Goal: Book appointment/travel/reservation

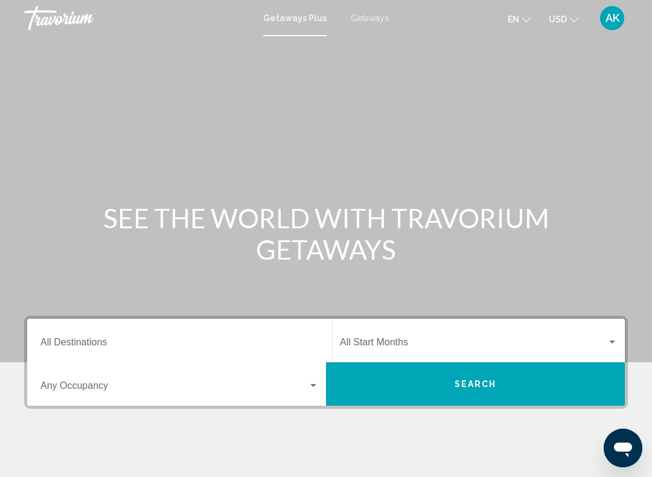
click at [375, 22] on span "Getaways" at bounding box center [370, 18] width 38 height 10
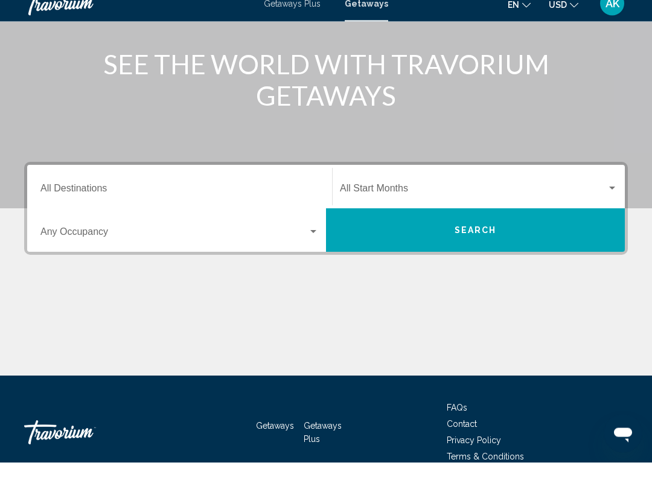
scroll to position [139, 0]
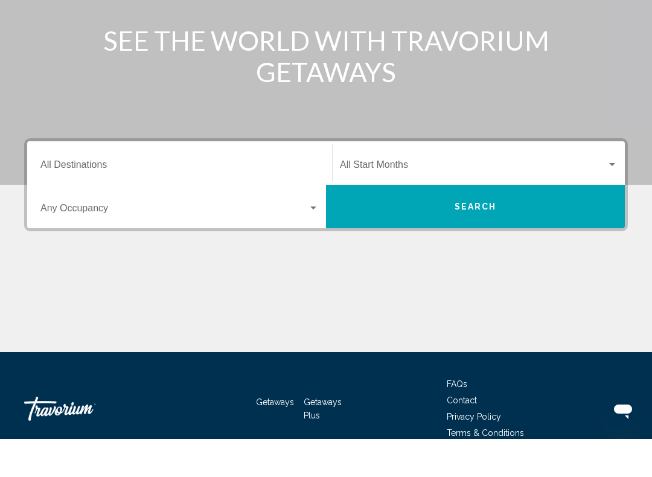
click at [91, 200] on input "Destination All Destinations" at bounding box center [179, 205] width 278 height 11
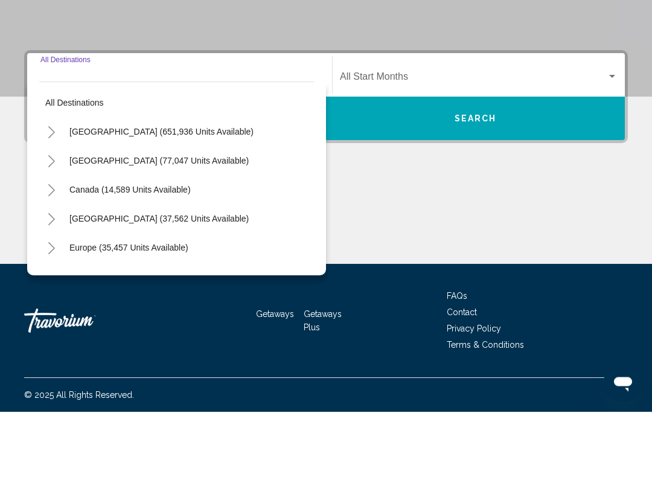
scroll to position [200, 0]
click at [142, 192] on span "[GEOGRAPHIC_DATA] (651,936 units available)" at bounding box center [161, 197] width 184 height 10
type input "**********"
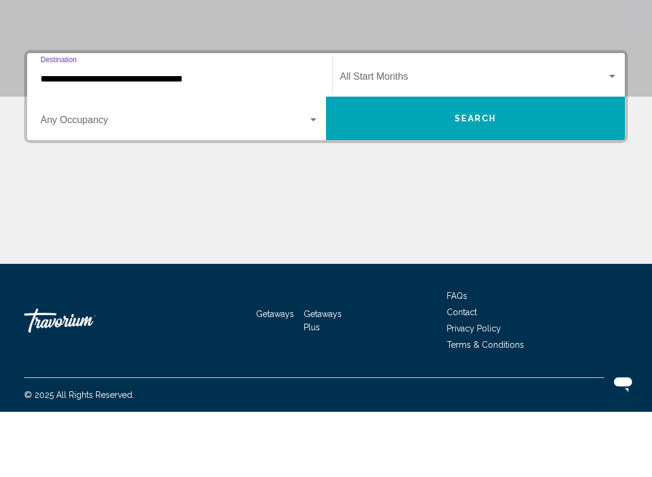
click at [314, 183] on div "Search widget" at bounding box center [313, 184] width 6 height 3
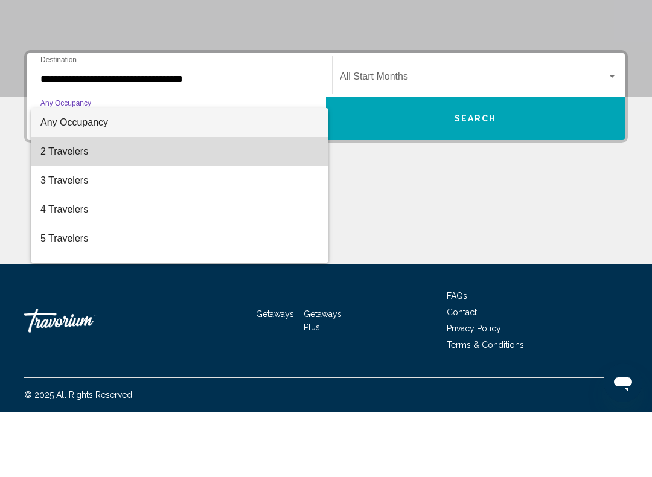
click at [63, 202] on span "2 Travelers" at bounding box center [179, 216] width 278 height 29
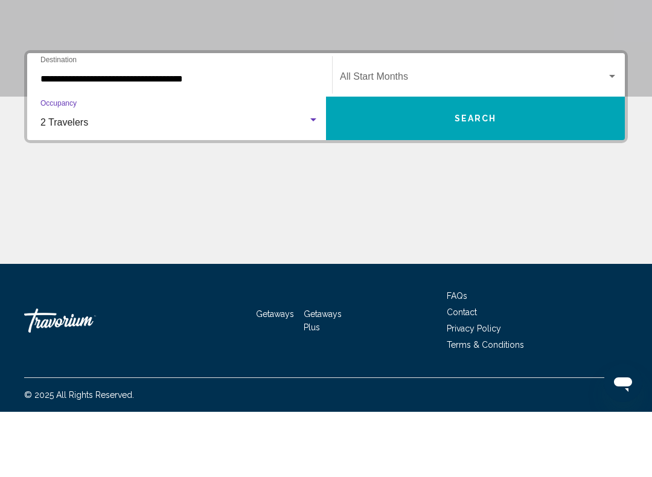
click at [482, 179] on span "Search" at bounding box center [475, 184] width 42 height 10
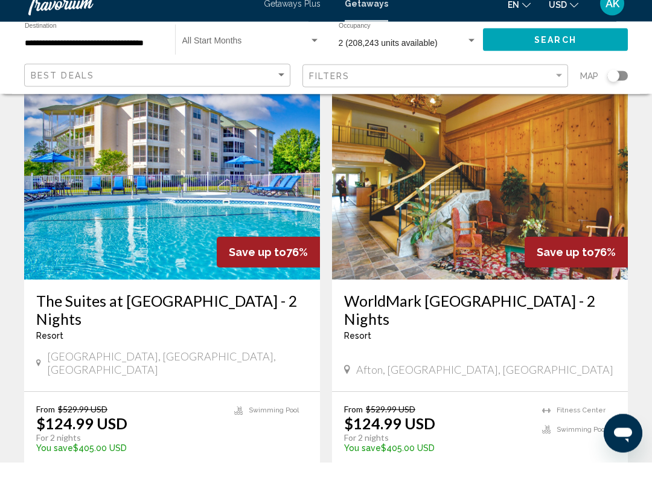
scroll to position [948, 0]
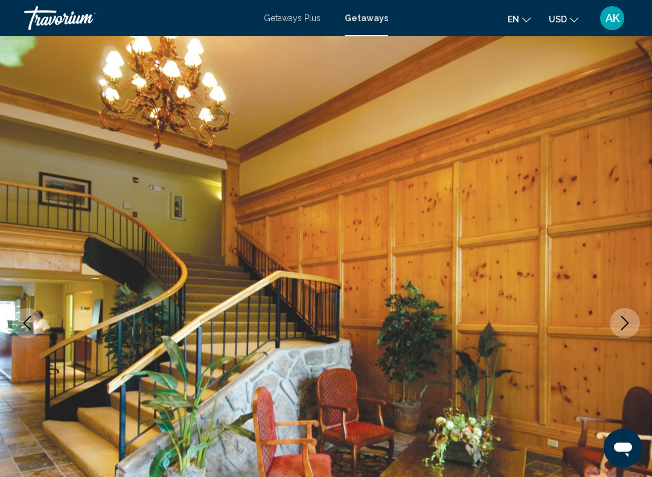
click at [628, 326] on icon "Next image" at bounding box center [624, 323] width 14 height 14
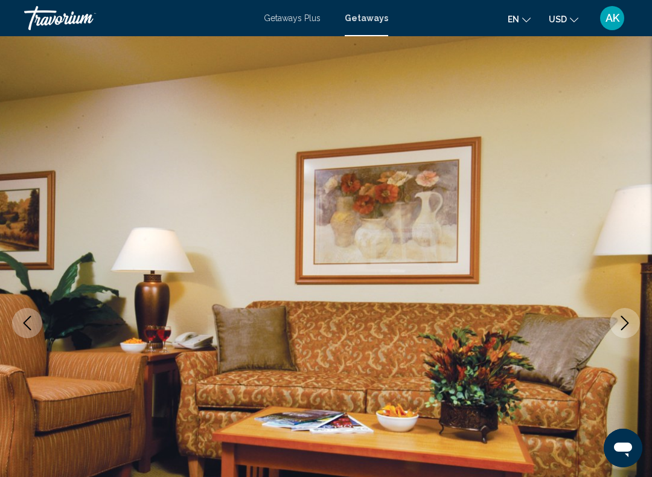
click at [622, 322] on icon "Next image" at bounding box center [624, 323] width 14 height 14
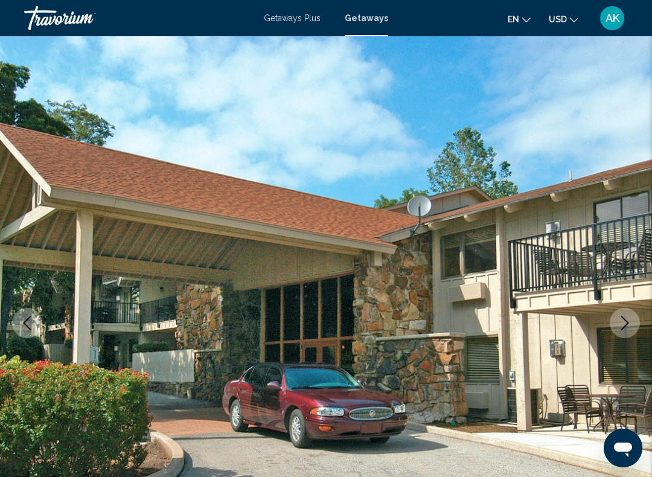
click at [622, 325] on icon "Next image" at bounding box center [624, 323] width 14 height 14
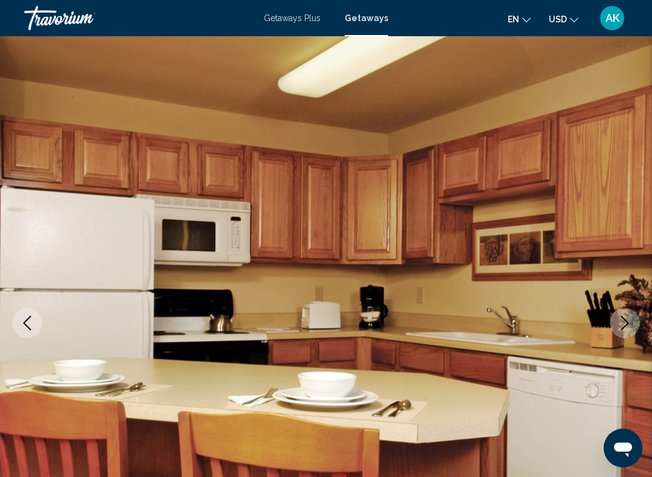
click at [624, 322] on icon "Next image" at bounding box center [624, 323] width 14 height 14
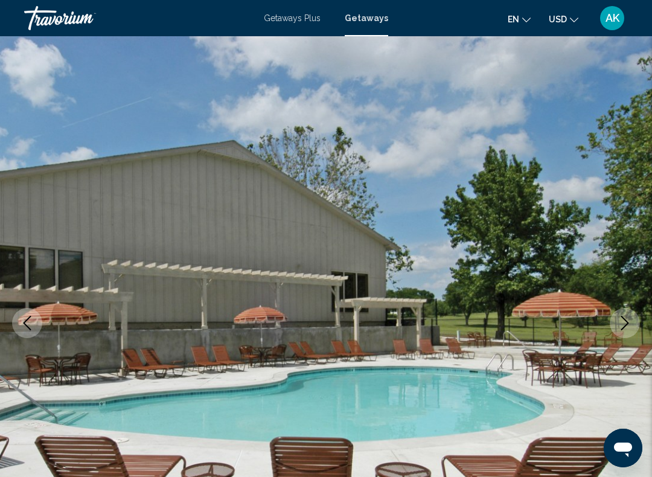
click at [627, 327] on icon "Next image" at bounding box center [624, 323] width 14 height 14
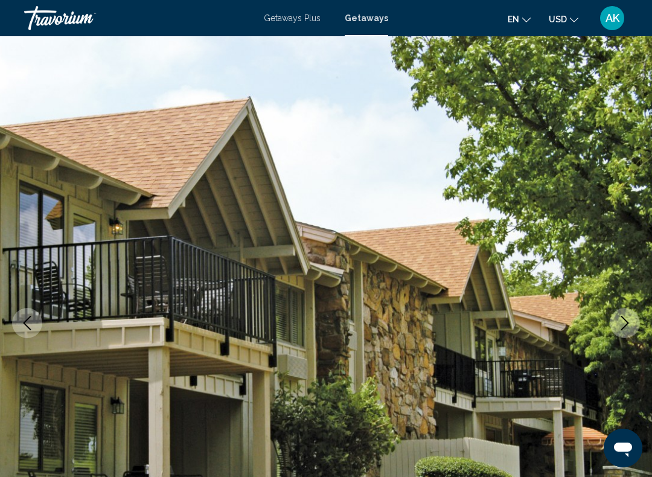
click at [627, 324] on icon "Next image" at bounding box center [625, 323] width 8 height 14
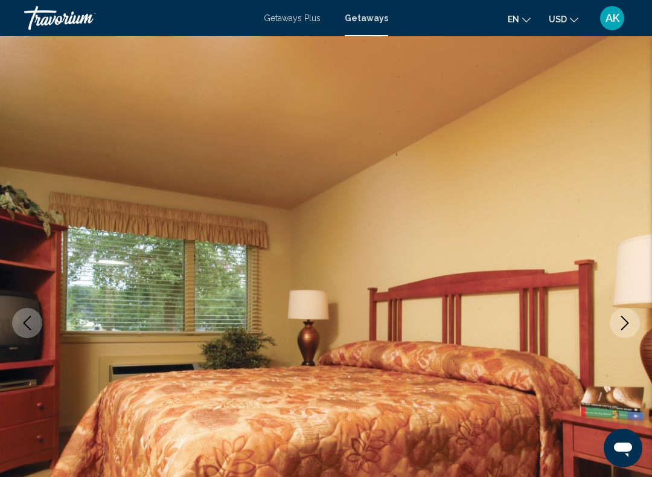
click at [623, 324] on icon "Next image" at bounding box center [624, 323] width 14 height 14
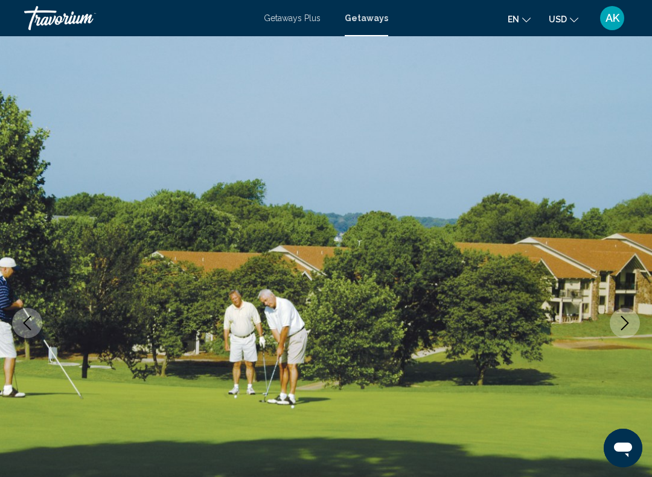
click at [623, 319] on icon "Next image" at bounding box center [624, 323] width 14 height 14
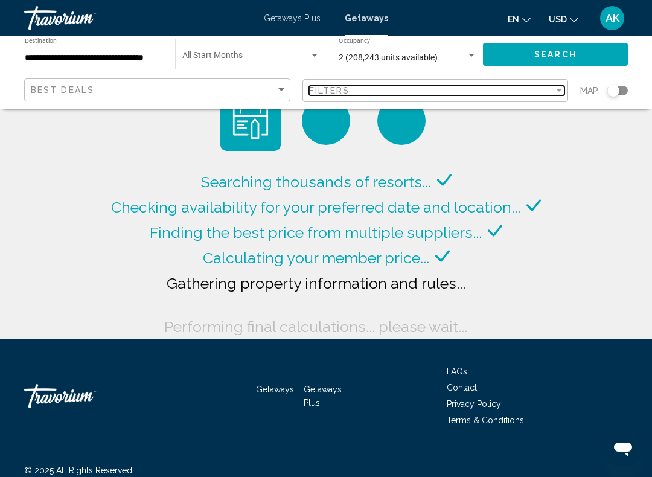
click at [555, 94] on div "Filter" at bounding box center [558, 91] width 11 height 10
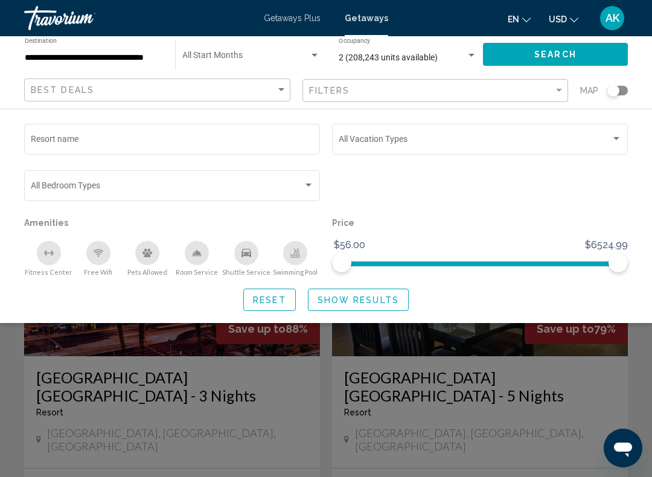
click at [614, 141] on div "Search widget" at bounding box center [616, 139] width 11 height 10
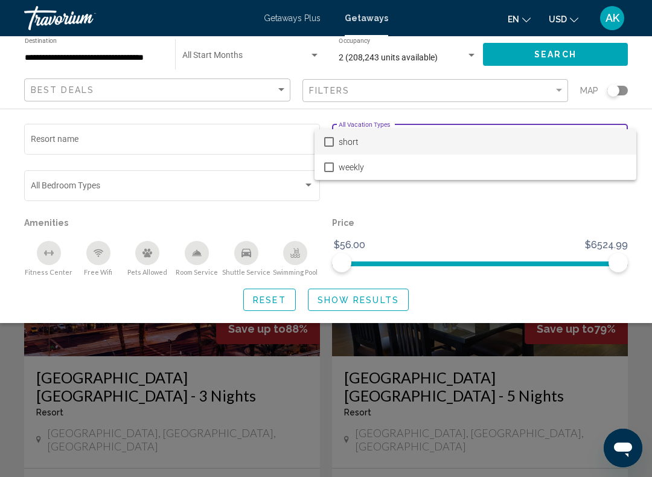
click at [644, 77] on div at bounding box center [326, 238] width 652 height 477
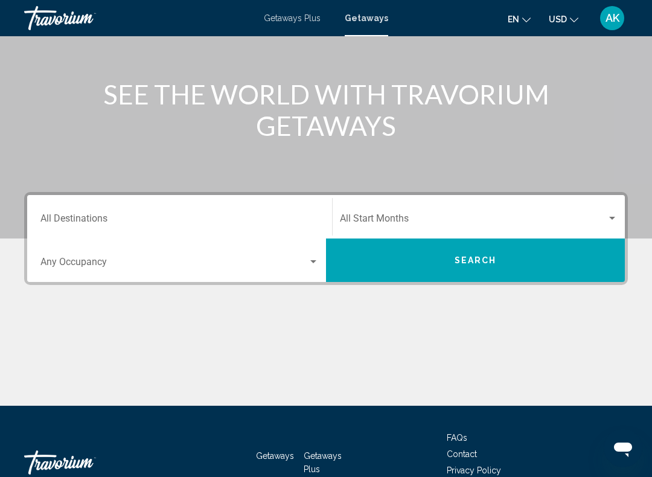
scroll to position [121, 0]
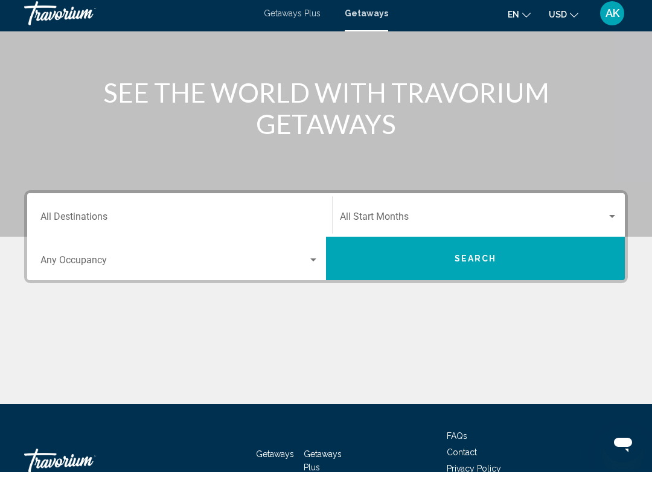
click at [311, 267] on div "Search widget" at bounding box center [179, 267] width 278 height 11
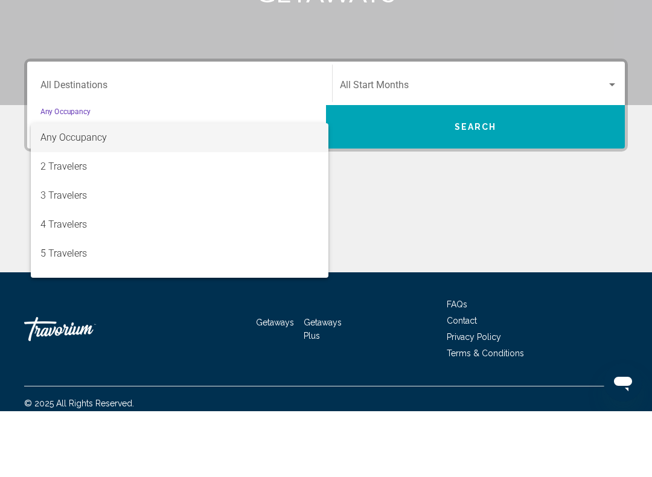
scroll to position [200, 0]
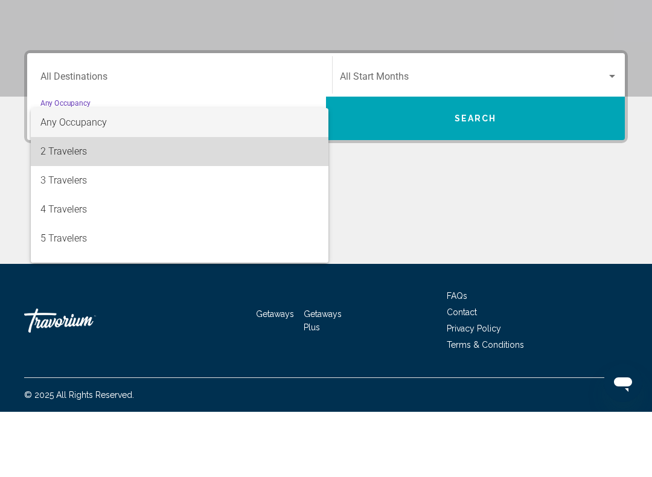
click at [83, 202] on span "2 Travelers" at bounding box center [179, 216] width 278 height 29
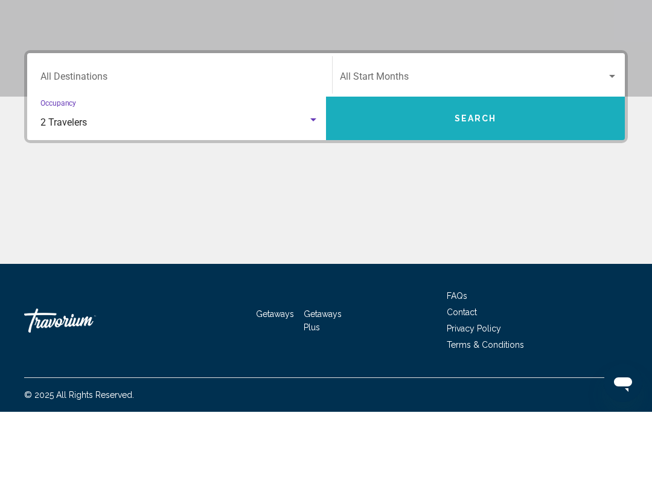
click at [489, 179] on span "Search" at bounding box center [475, 184] width 42 height 10
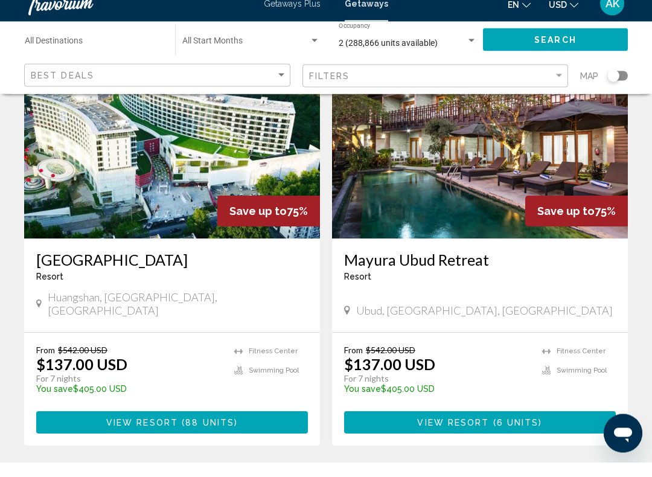
scroll to position [2304, 0]
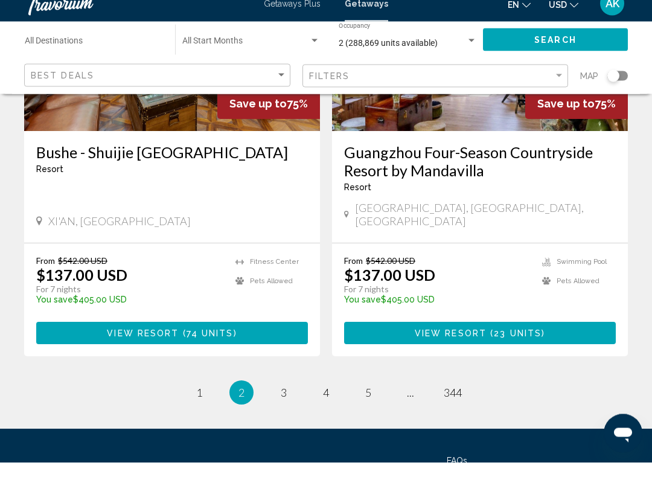
scroll to position [2406, 0]
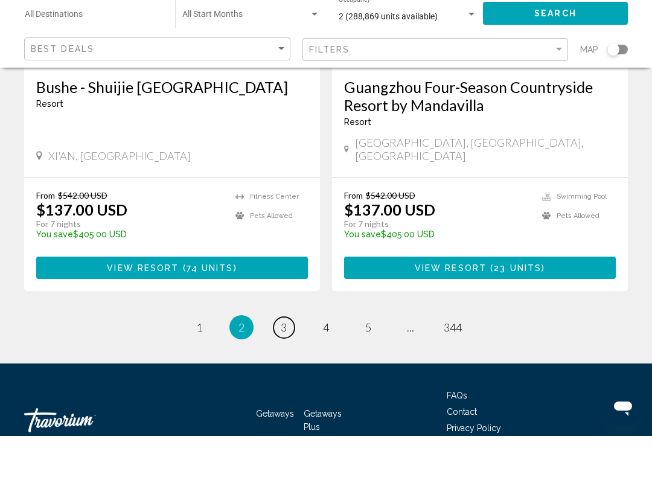
click at [281, 362] on span "3" at bounding box center [284, 368] width 6 height 13
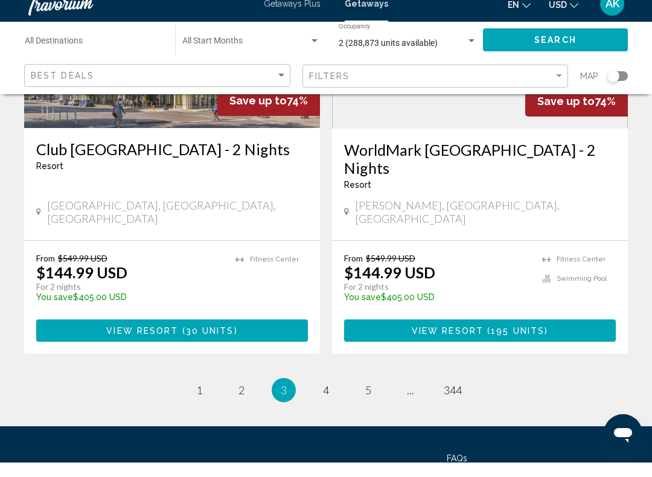
scroll to position [2405, 0]
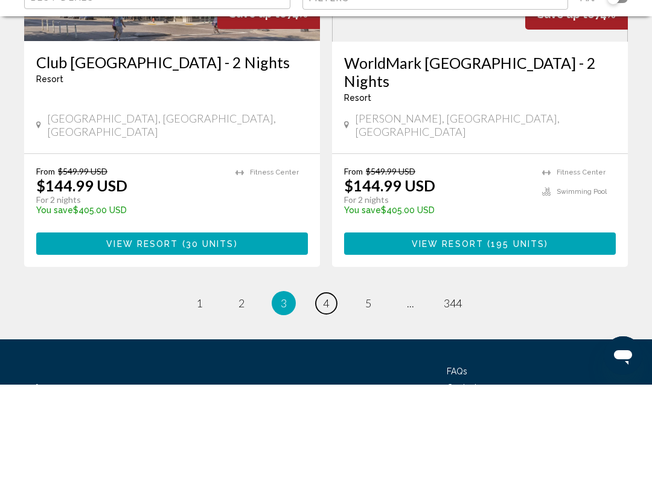
click at [331, 385] on link "page 4" at bounding box center [326, 395] width 21 height 21
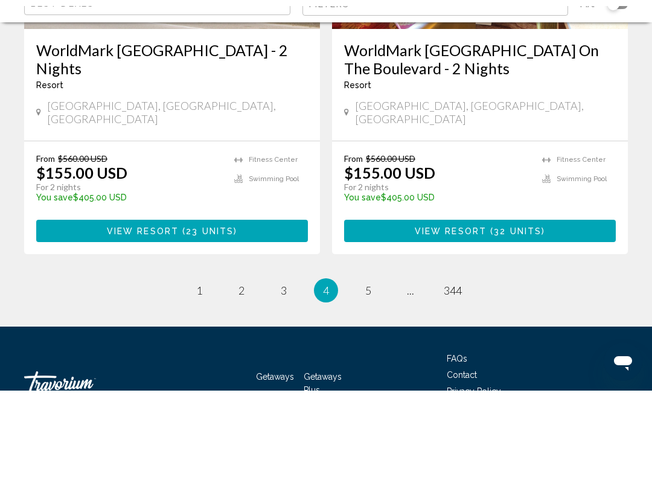
scroll to position [2412, 0]
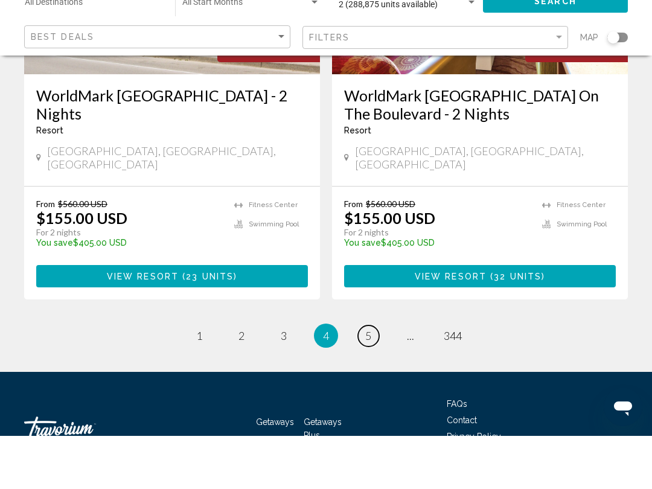
click at [369, 382] on span "5" at bounding box center [368, 388] width 6 height 13
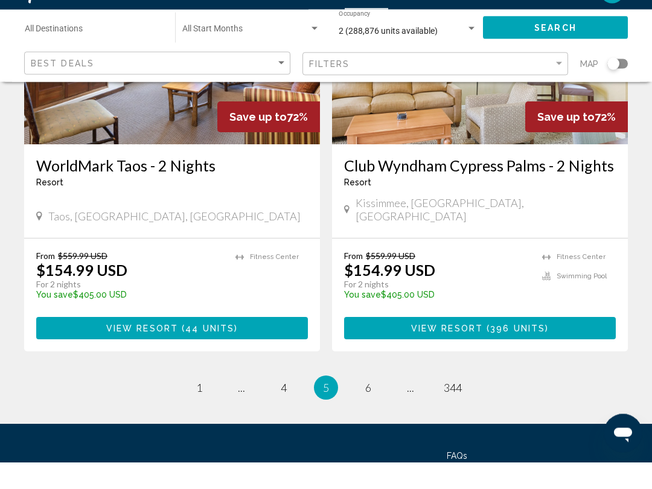
scroll to position [2339, 0]
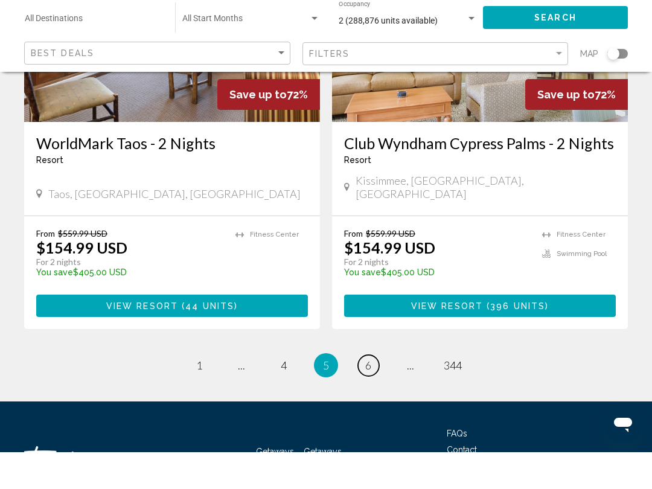
click at [368, 395] on span "6" at bounding box center [368, 401] width 6 height 13
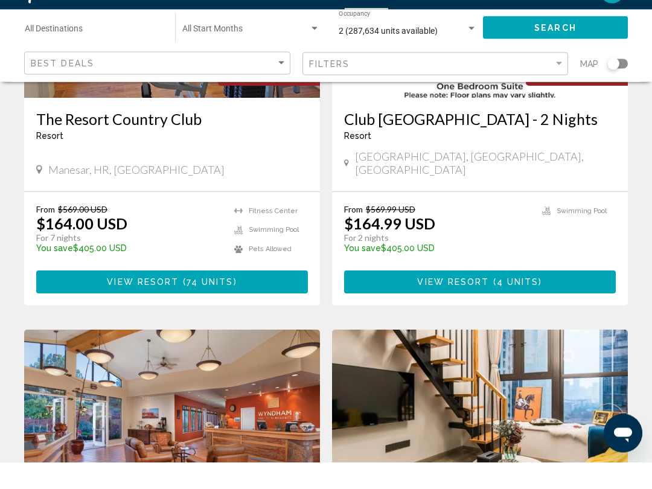
scroll to position [1989, 0]
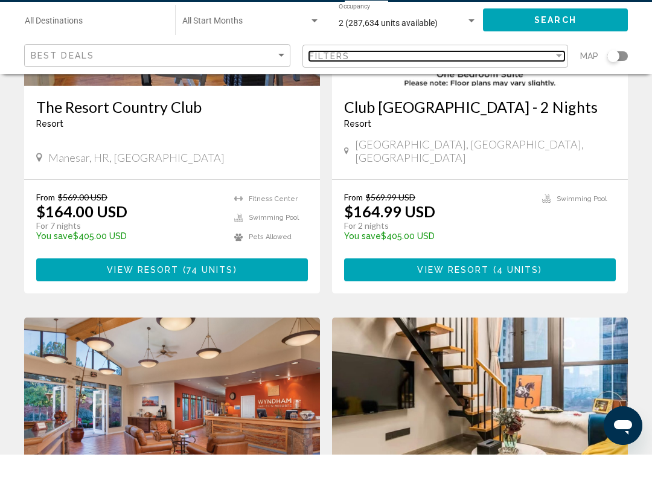
click at [555, 86] on div "Filter" at bounding box center [558, 91] width 11 height 10
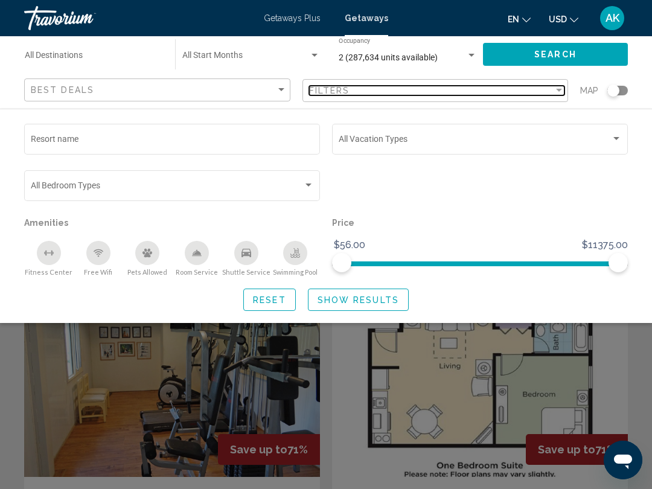
scroll to position [1631, 0]
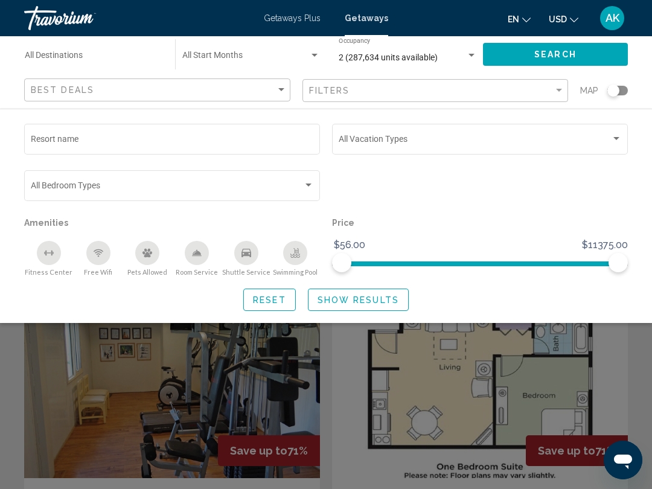
click at [288, 22] on span "Getaways Plus" at bounding box center [292, 18] width 57 height 10
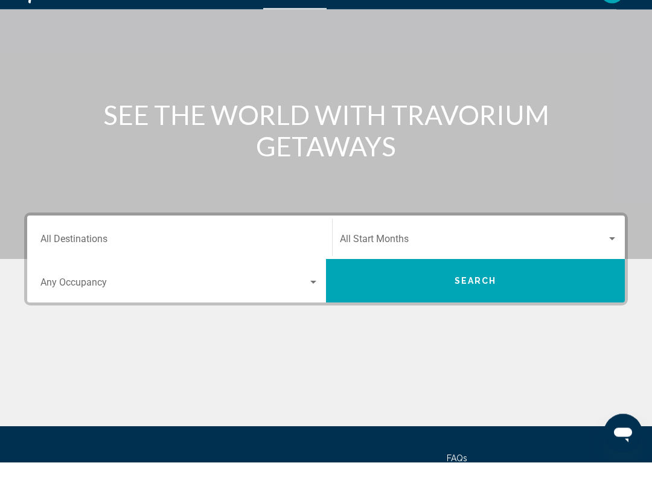
scroll to position [77, 0]
click at [314, 306] on div "Search widget" at bounding box center [179, 311] width 278 height 11
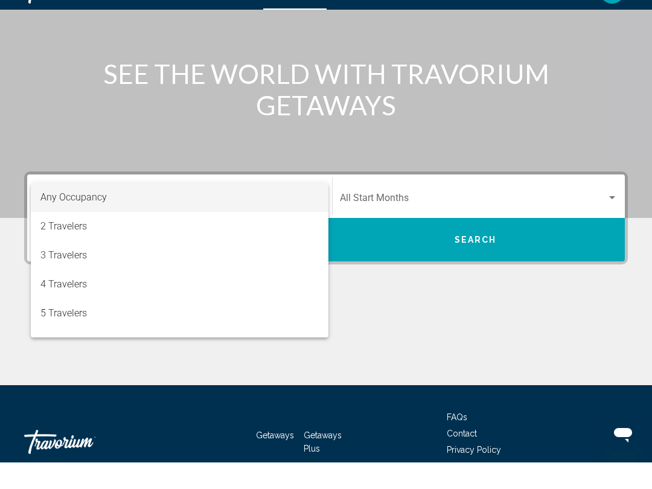
scroll to position [188, 0]
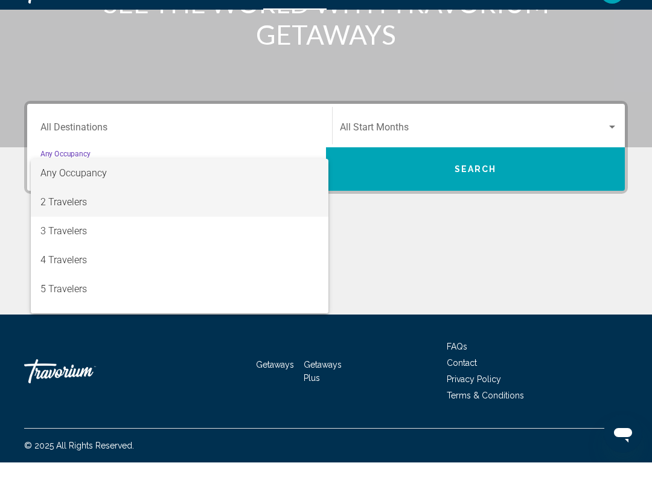
click at [78, 214] on span "2 Travelers" at bounding box center [179, 228] width 278 height 29
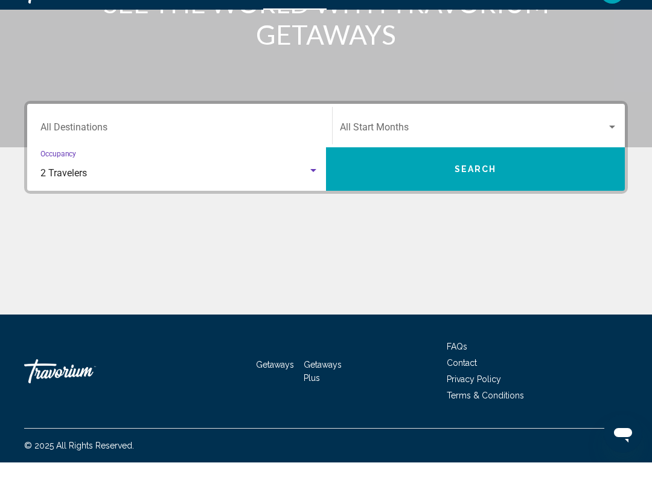
click at [500, 178] on button "Search" at bounding box center [475, 195] width 299 height 43
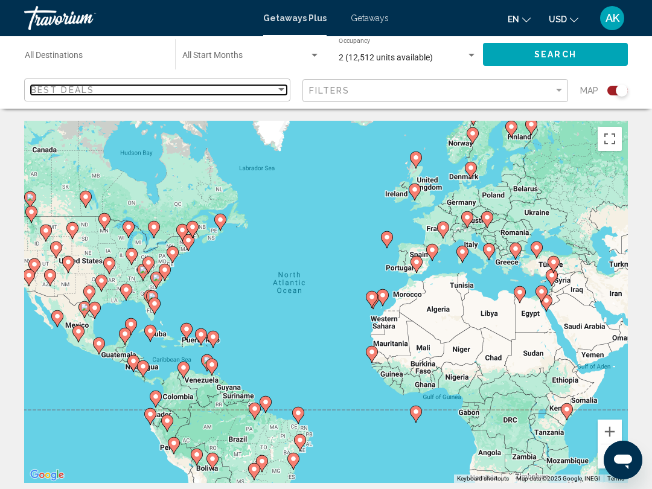
click at [281, 93] on div "Sort by" at bounding box center [281, 90] width 11 height 10
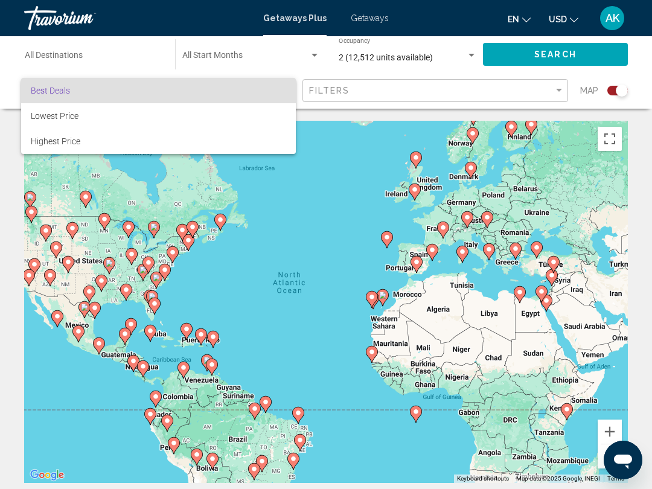
click at [651, 89] on div at bounding box center [326, 244] width 652 height 489
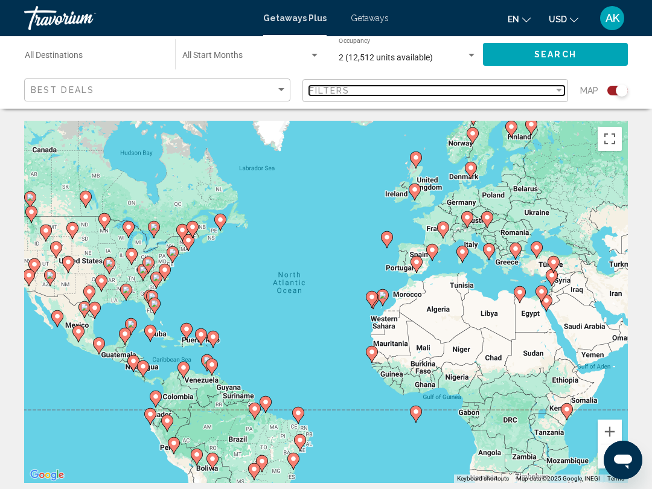
click at [556, 94] on div "Filter" at bounding box center [558, 91] width 11 height 10
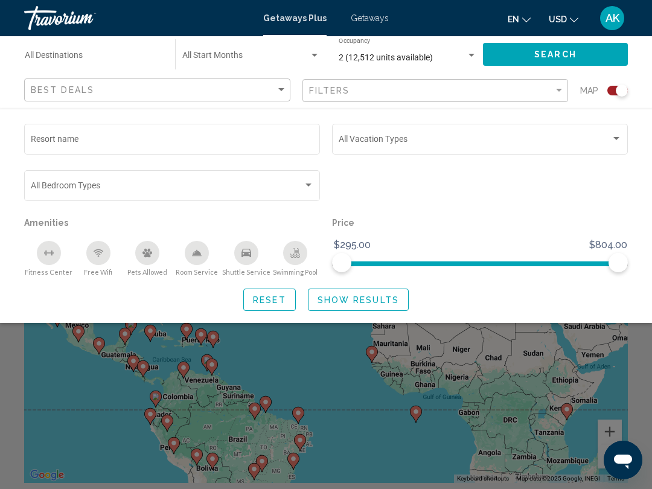
click at [614, 139] on div "Search widget" at bounding box center [616, 138] width 6 height 3
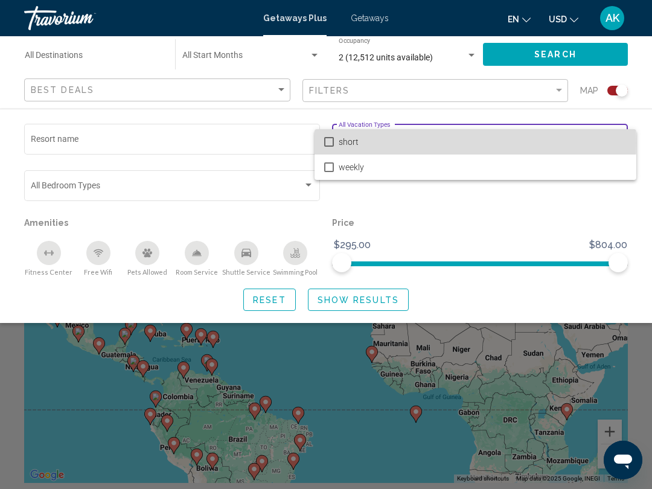
click at [330, 142] on mat-pseudo-checkbox at bounding box center [329, 142] width 10 height 10
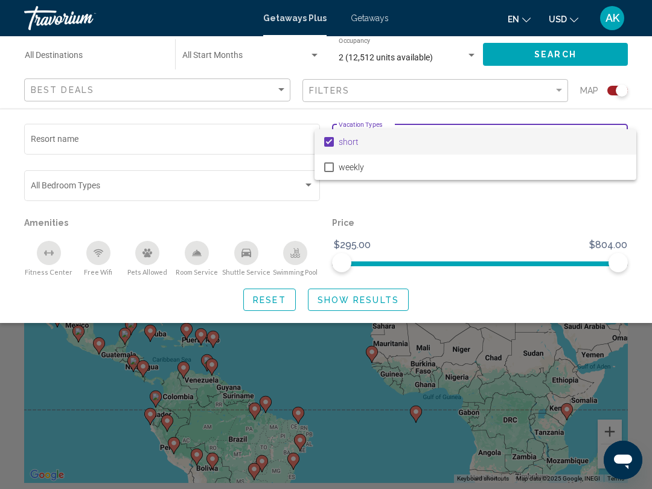
click at [645, 77] on div at bounding box center [326, 244] width 652 height 489
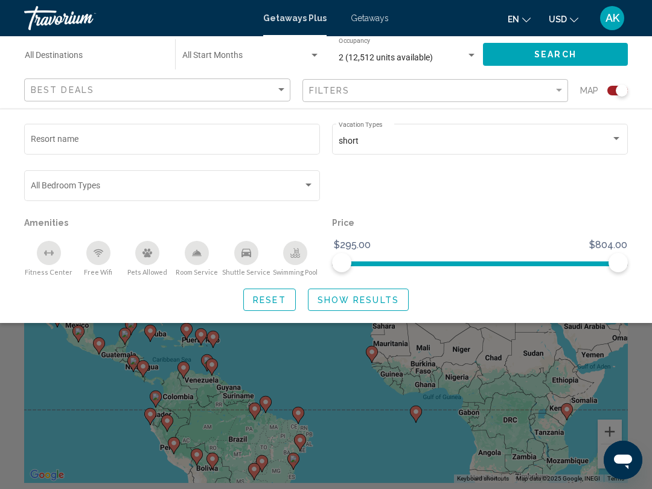
click at [307, 188] on div "Search widget" at bounding box center [308, 185] width 11 height 10
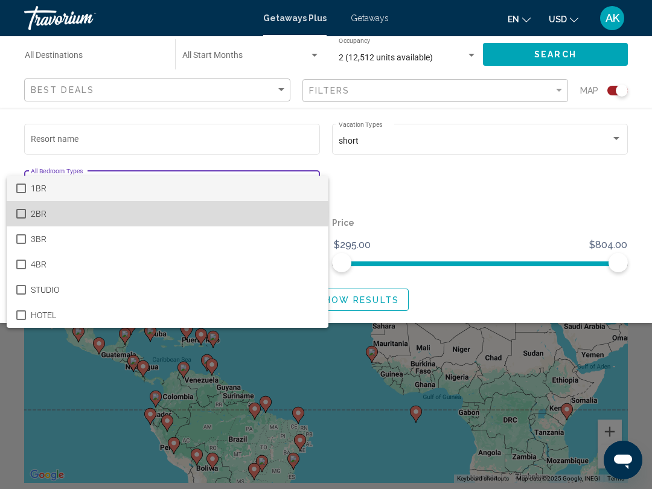
click at [22, 212] on mat-pseudo-checkbox at bounding box center [21, 214] width 10 height 10
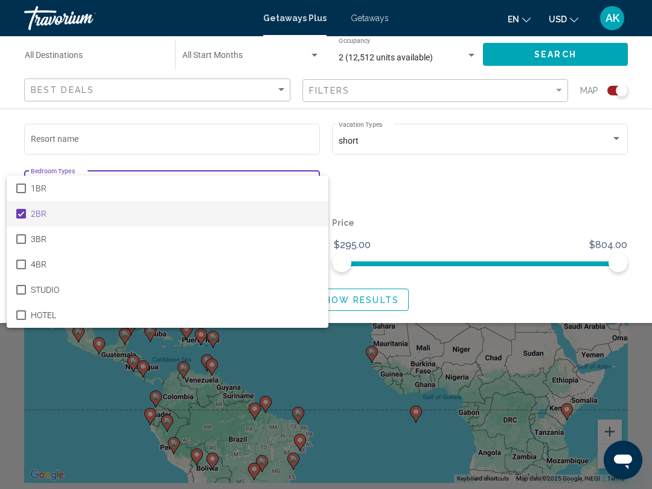
click at [561, 56] on div at bounding box center [326, 244] width 652 height 489
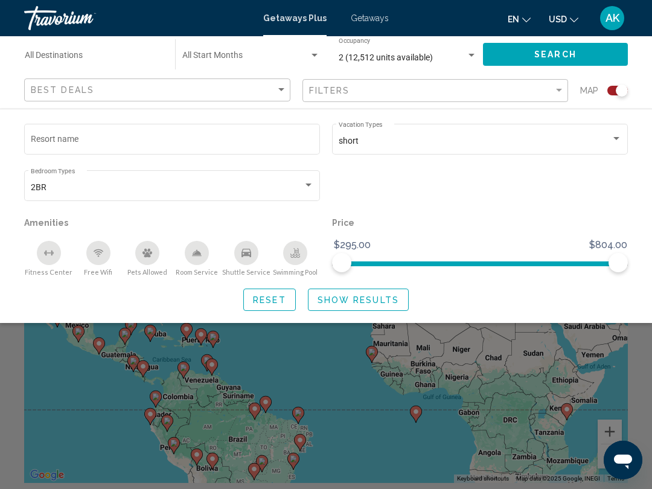
click at [552, 54] on span "Search" at bounding box center [555, 55] width 42 height 10
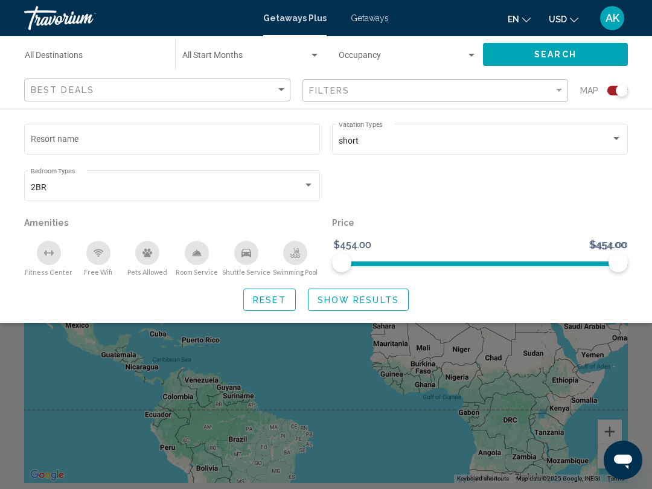
click at [646, 349] on div "Search widget" at bounding box center [326, 335] width 652 height 308
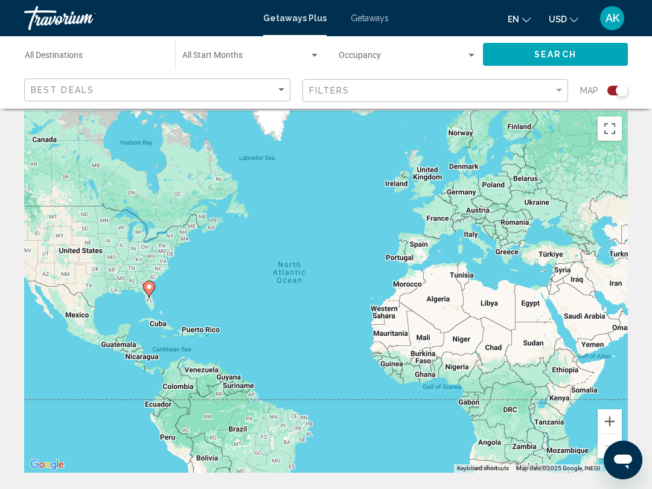
scroll to position [9, 0]
